Goal: Task Accomplishment & Management: Manage account settings

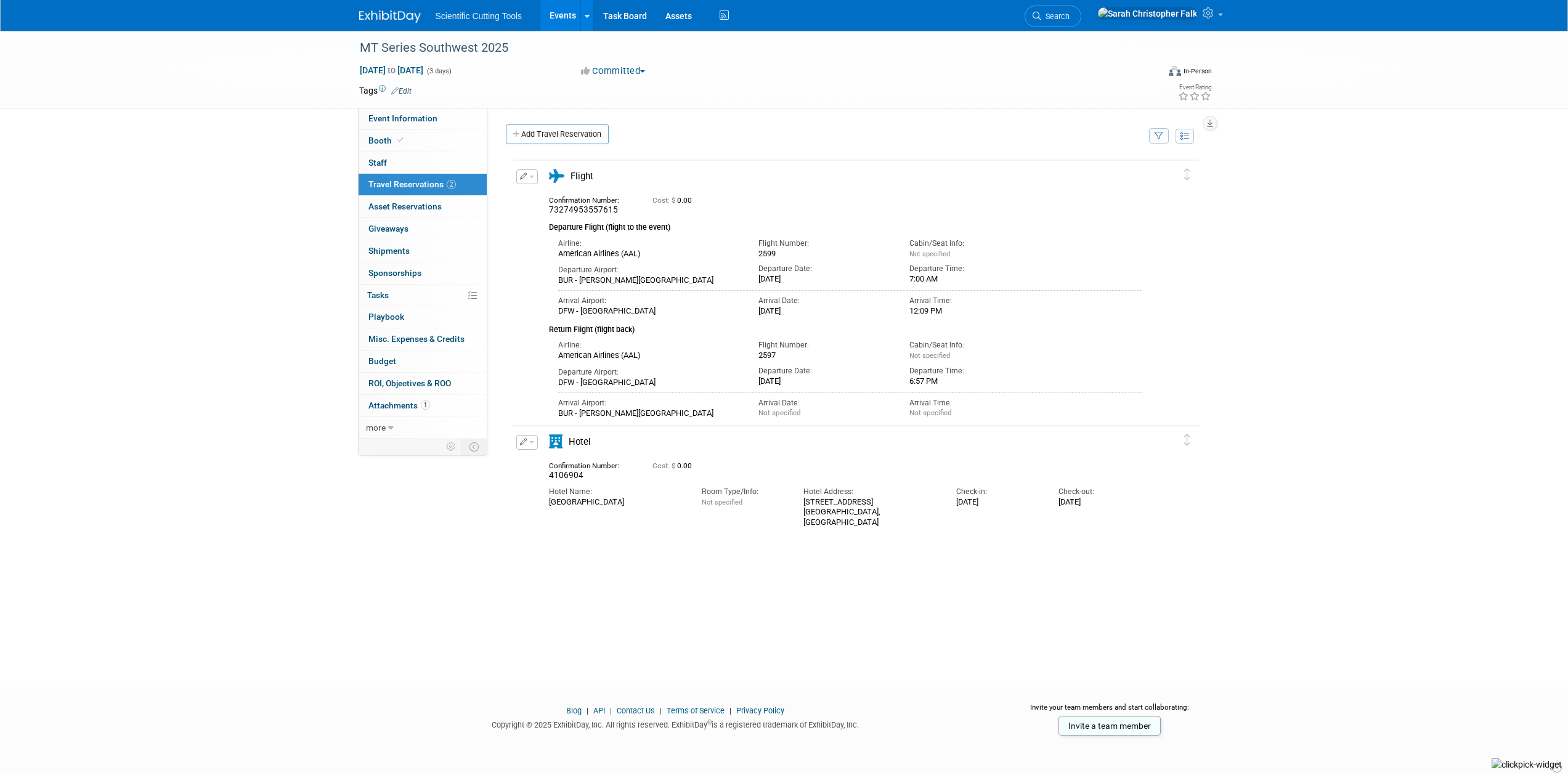
click at [1121, 727] on link "Invite a team member" at bounding box center [1109, 726] width 102 height 20
click at [945, 416] on div "Not specified" at bounding box center [975, 412] width 132 height 8
click at [925, 408] on div "Arrival Time:" at bounding box center [975, 404] width 132 height 11
click at [528, 177] on button "button" at bounding box center [527, 176] width 21 height 14
click at [548, 199] on button "Edit Reservation" at bounding box center [568, 198] width 104 height 18
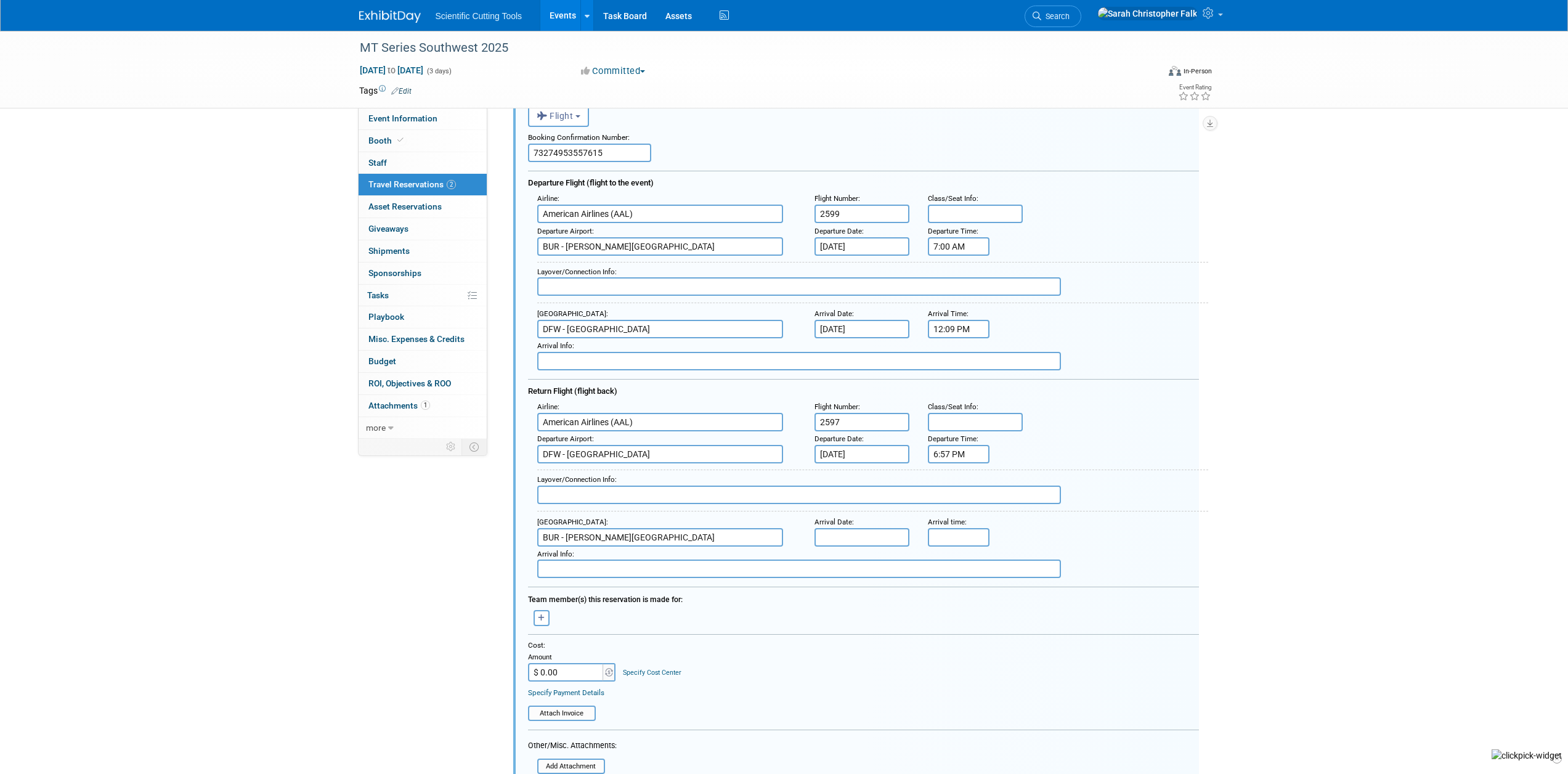
scroll to position [145, 0]
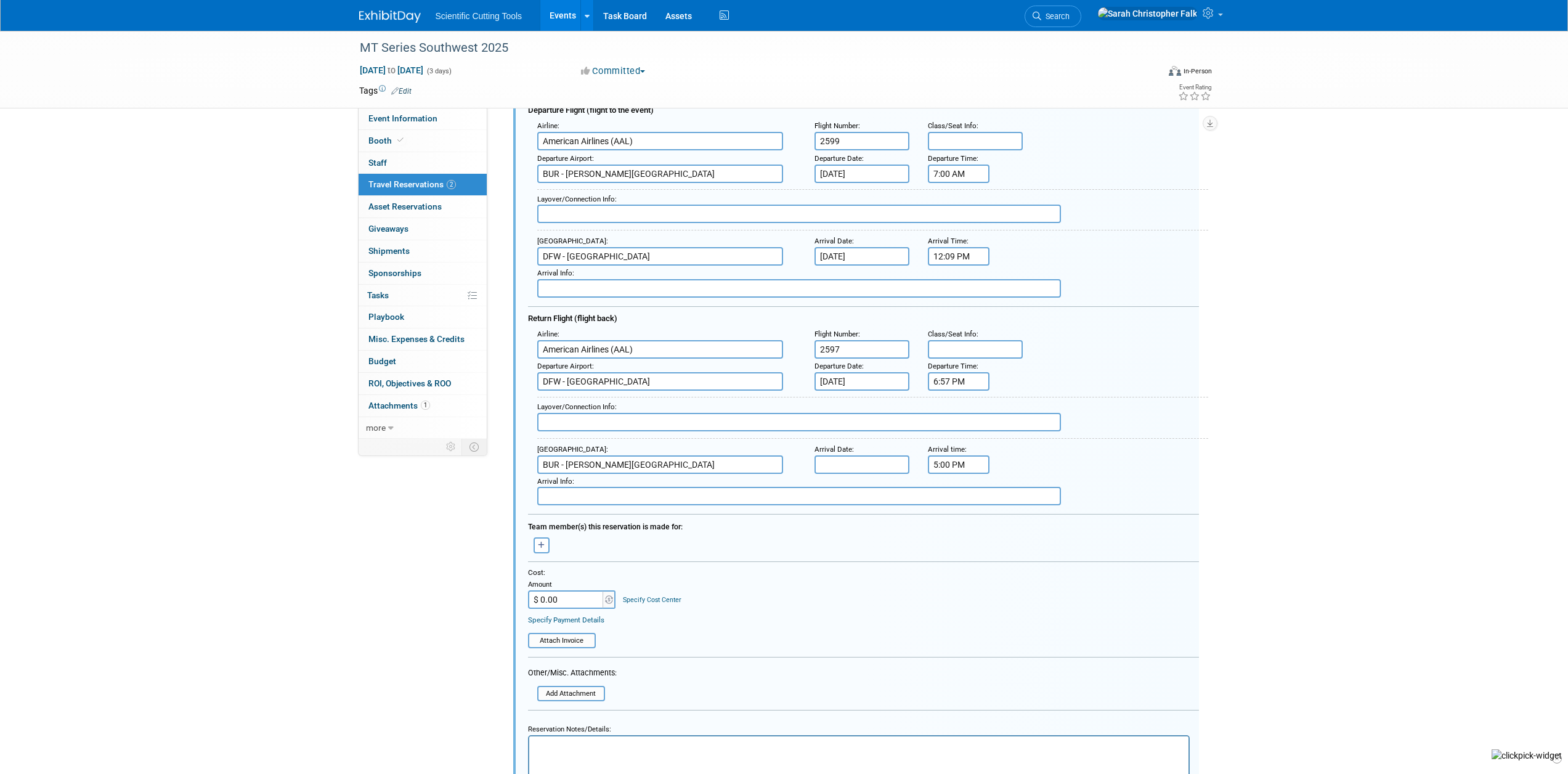
click at [967, 465] on input "5:00 PM" at bounding box center [958, 465] width 62 height 18
click at [952, 492] on span at bounding box center [956, 495] width 21 height 21
click at [1019, 518] on span "00" at bounding box center [1013, 521] width 24 height 22
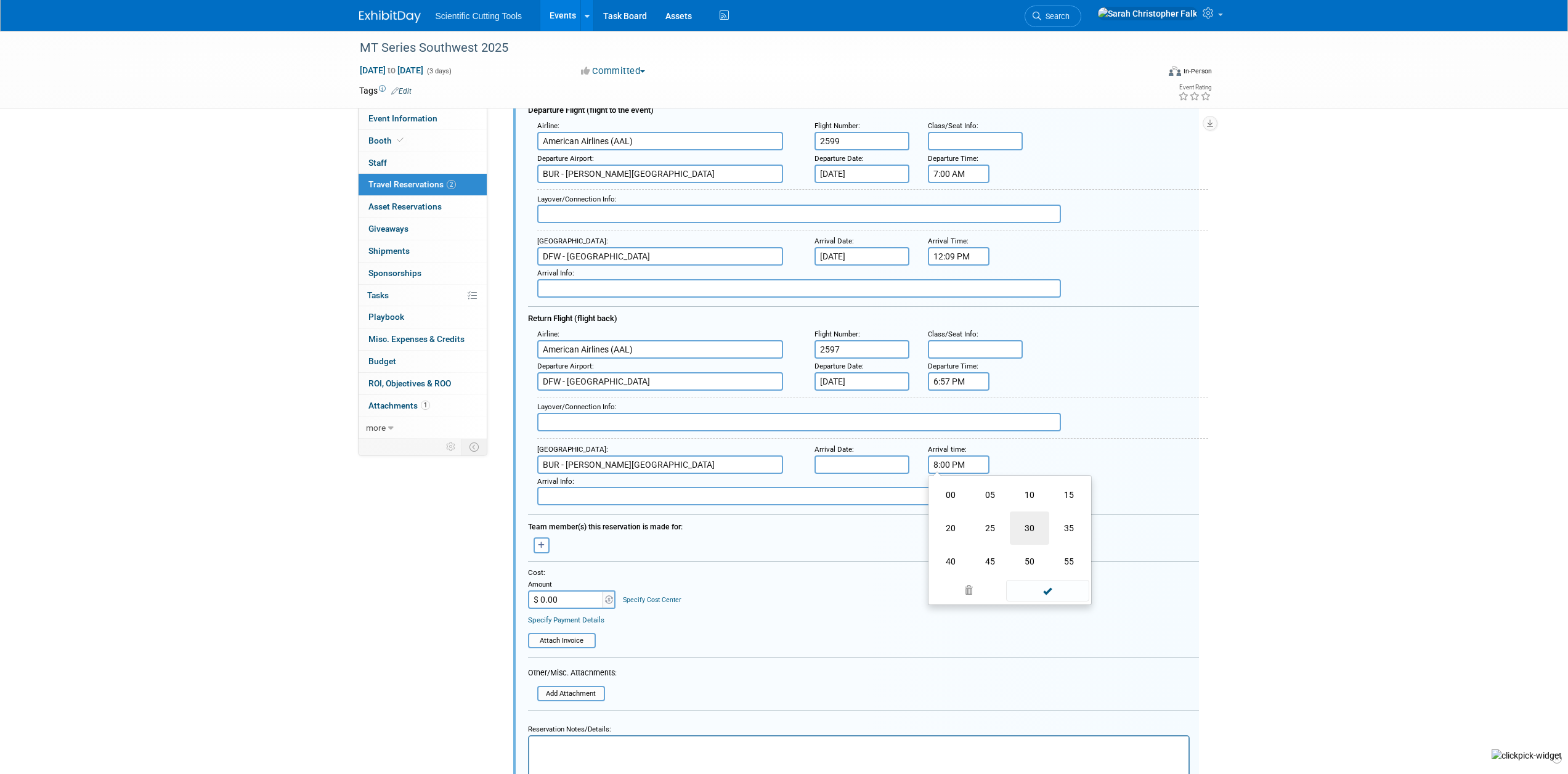
click at [1021, 520] on td "30" at bounding box center [1029, 528] width 40 height 34
type input "8:30 PM"
click at [1051, 576] on span at bounding box center [1047, 576] width 83 height 21
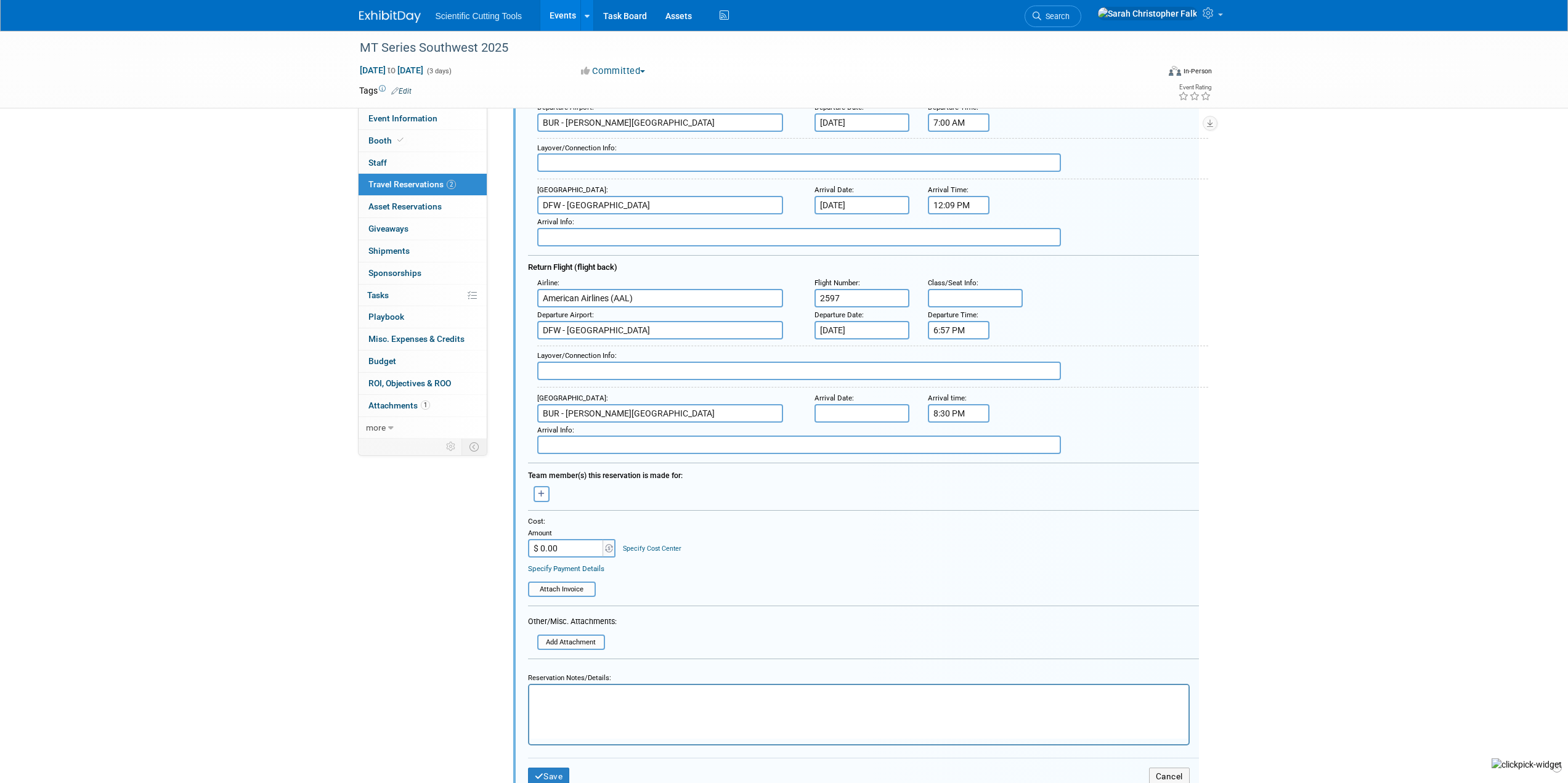
scroll to position [464, 0]
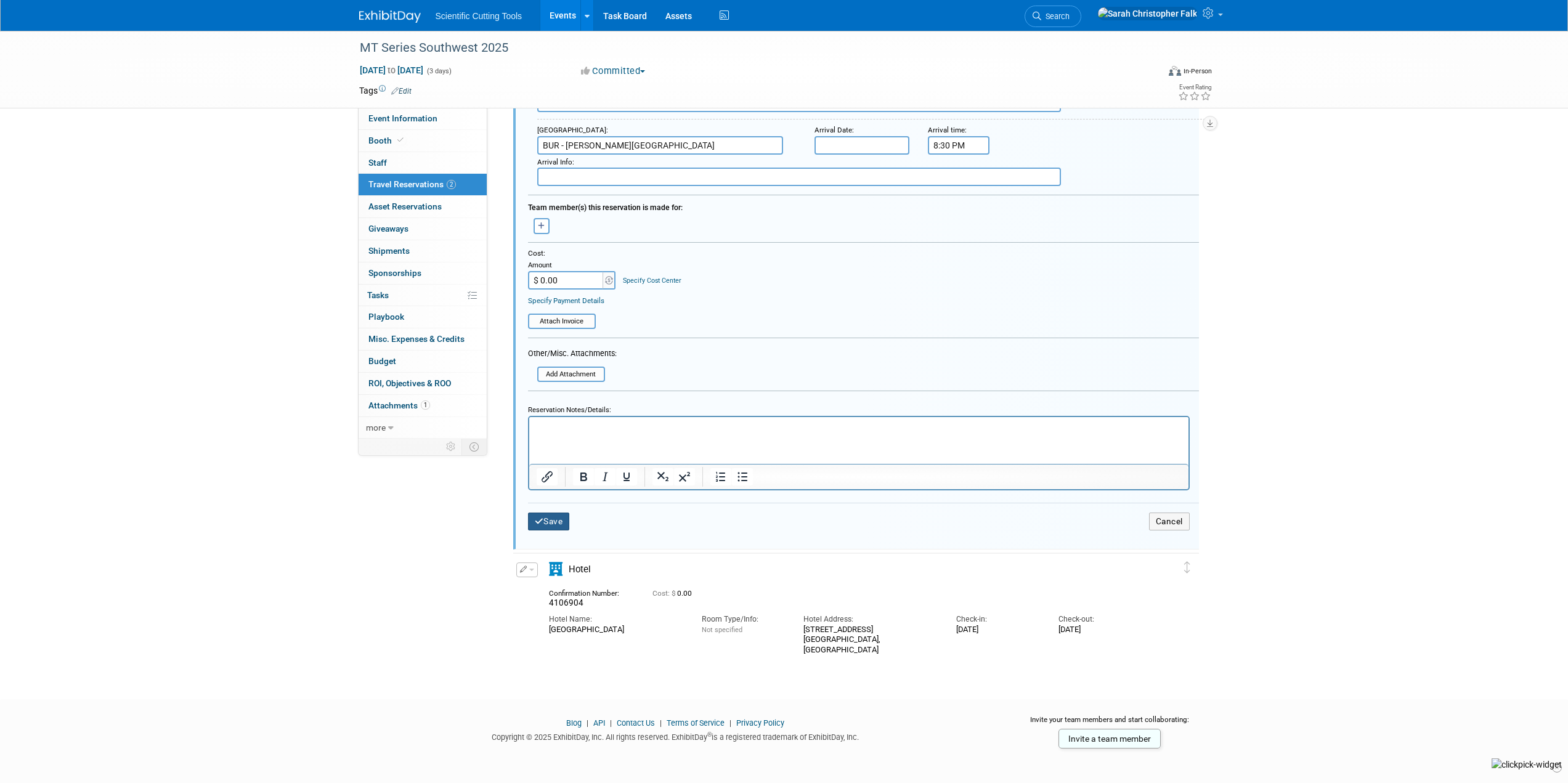
click at [545, 524] on button "Save" at bounding box center [549, 521] width 42 height 18
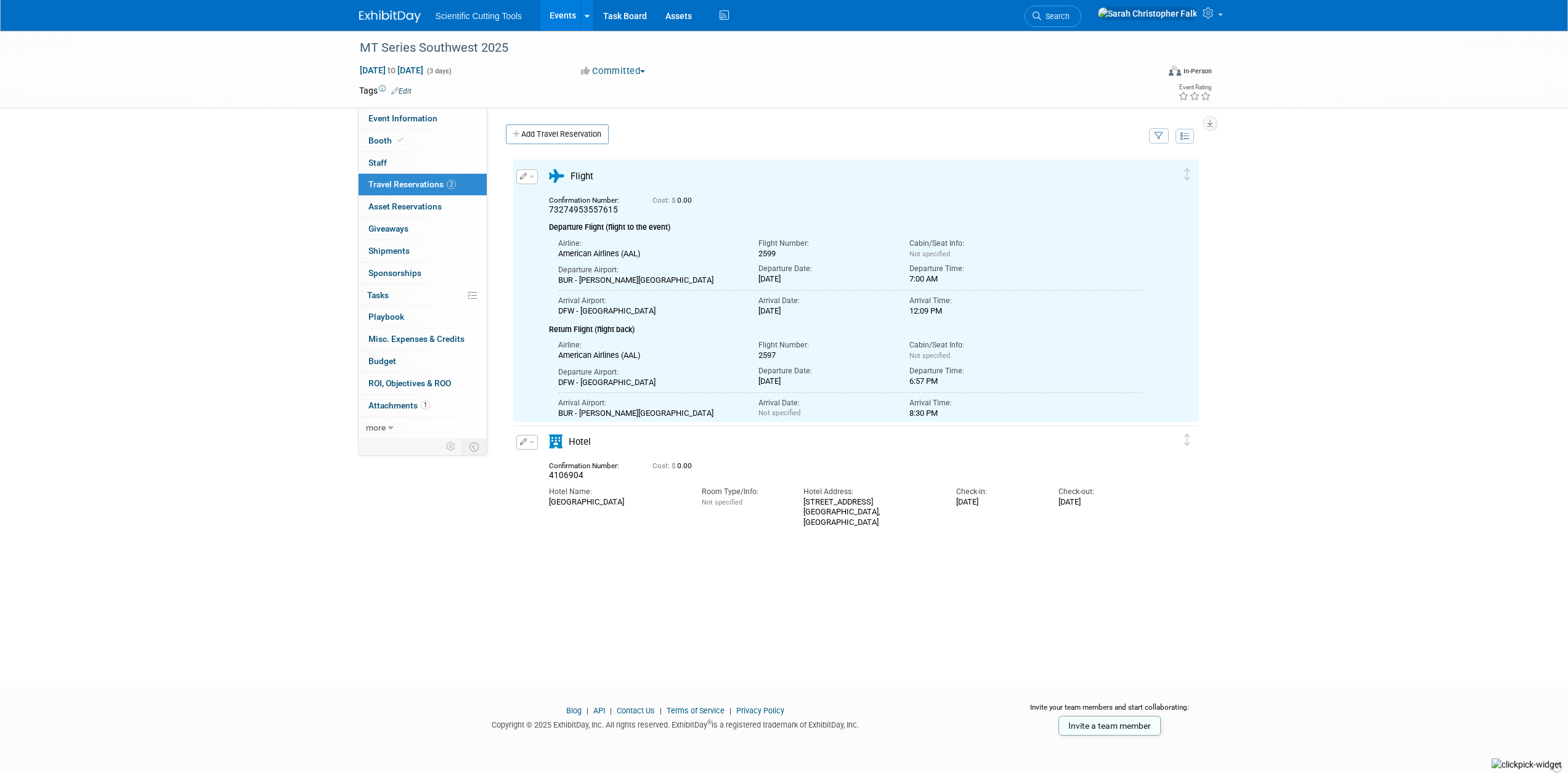
scroll to position [0, 0]
click at [401, 9] on link at bounding box center [398, 10] width 76 height 10
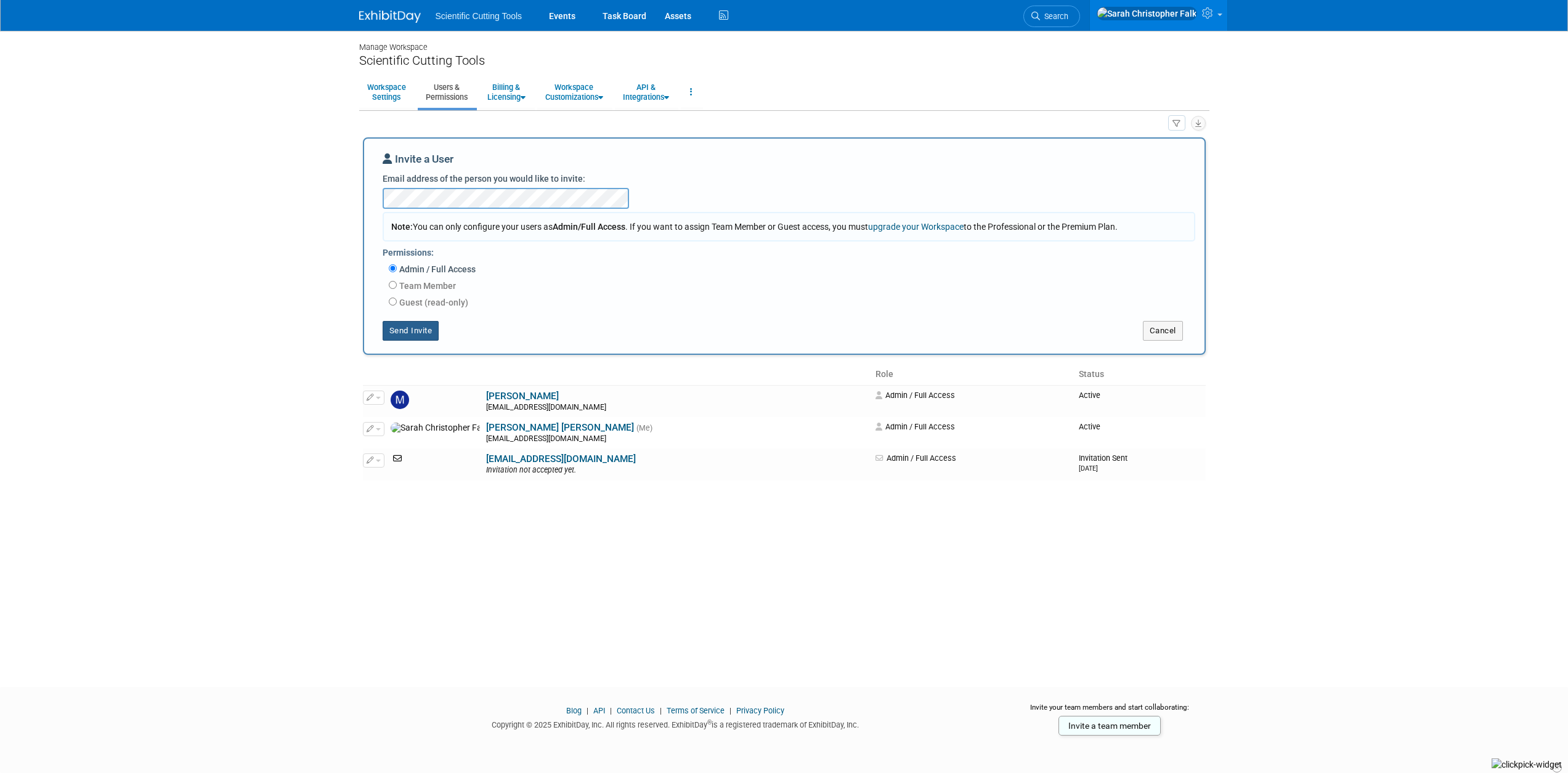
click at [411, 333] on button "Send Invite" at bounding box center [411, 331] width 56 height 20
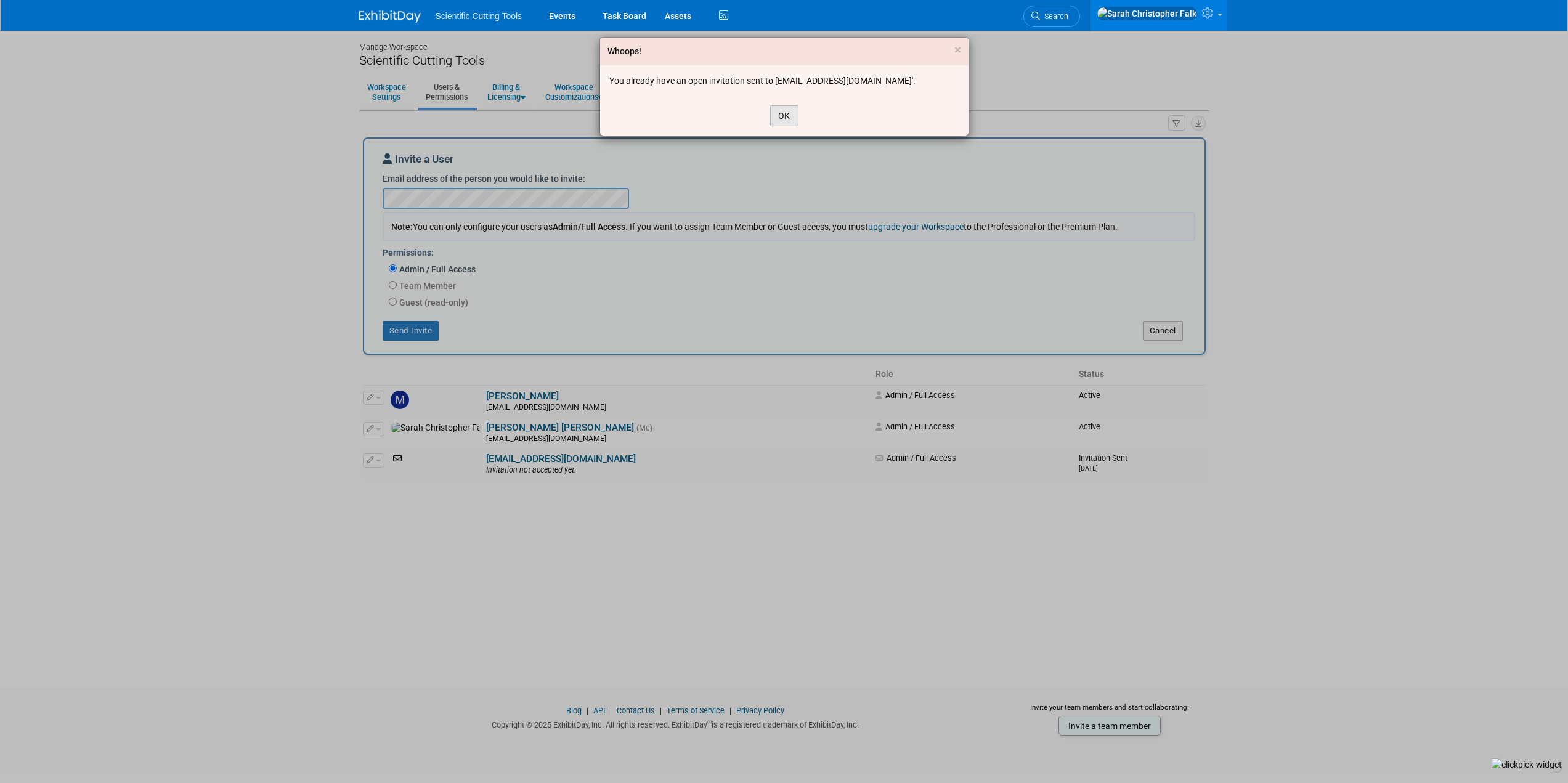
click at [786, 120] on button "OK" at bounding box center [784, 115] width 28 height 21
